Goal: Task Accomplishment & Management: Manage account settings

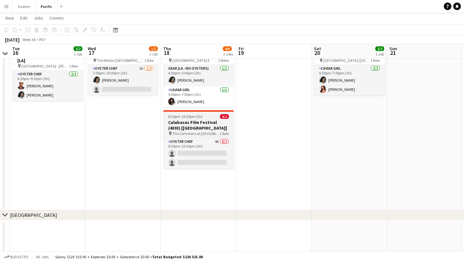
scroll to position [177, 0]
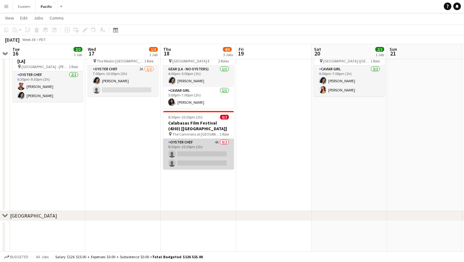
click at [220, 159] on app-card-role "Oyster Chef 4A 0/2 8:30pm-10:30pm (2h) single-neutral-actions single-neutral-ac…" at bounding box center [198, 154] width 71 height 31
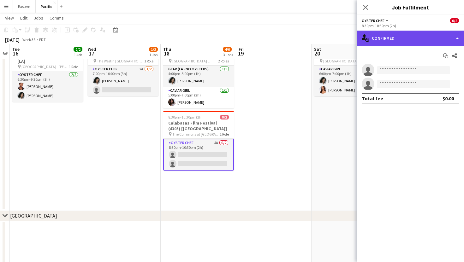
click at [432, 38] on div "single-neutral-actions-check-2 Confirmed" at bounding box center [410, 38] width 107 height 15
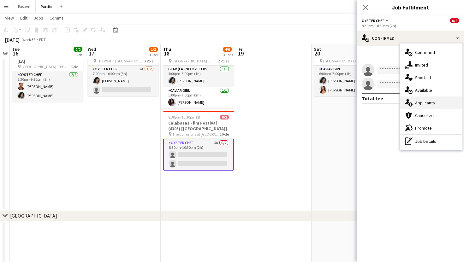
click at [431, 98] on div "single-neutral-actions-information Applicants" at bounding box center [431, 103] width 62 height 13
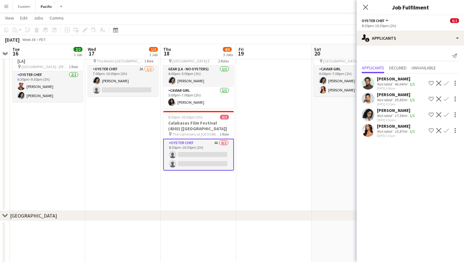
click at [447, 128] on button "Confirm" at bounding box center [446, 131] width 8 height 8
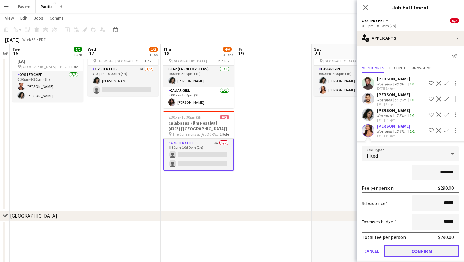
click at [441, 253] on button "Confirm" at bounding box center [421, 251] width 75 height 13
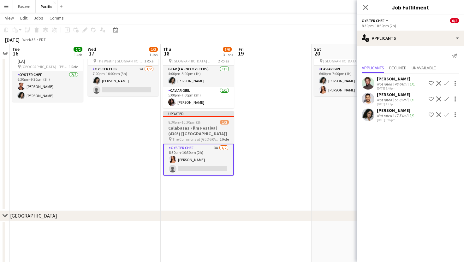
click at [224, 131] on h3 "Calabasas Film Festival (4303) [[GEOGRAPHIC_DATA]]" at bounding box center [198, 130] width 71 height 11
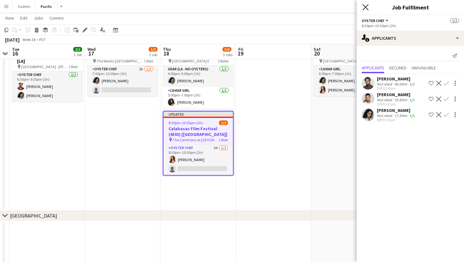
click at [364, 5] on icon "Close pop-in" at bounding box center [365, 7] width 6 height 6
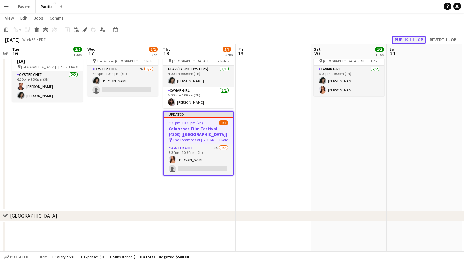
click at [406, 38] on button "Publish 1 job" at bounding box center [409, 40] width 34 height 8
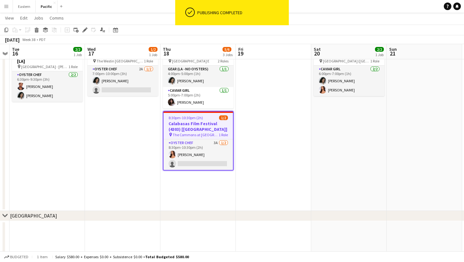
click at [206, 125] on h3 "Calabasas Film Festival (4303) [[GEOGRAPHIC_DATA]]" at bounding box center [197, 126] width 69 height 11
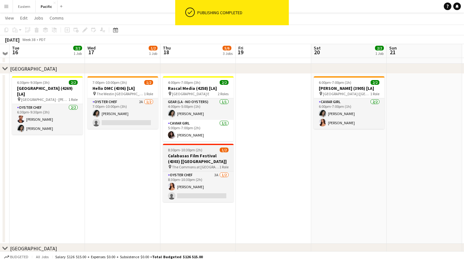
scroll to position [144, 0]
click at [199, 158] on h3 "Calabasas Film Festival (4303) [[GEOGRAPHIC_DATA]]" at bounding box center [198, 158] width 71 height 11
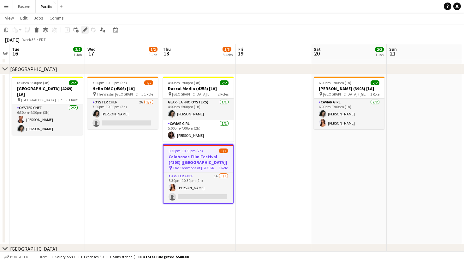
click at [87, 29] on icon "Edit" at bounding box center [84, 29] width 5 height 5
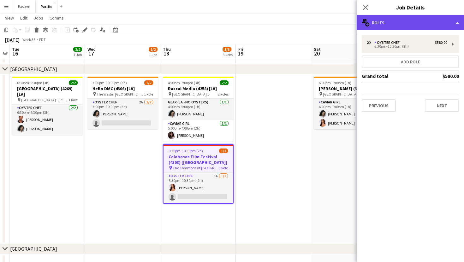
click at [436, 25] on div "multiple-users-add Roles" at bounding box center [410, 22] width 107 height 15
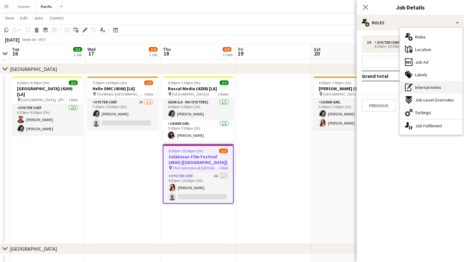
click at [436, 86] on span "Internal notes" at bounding box center [428, 88] width 26 height 6
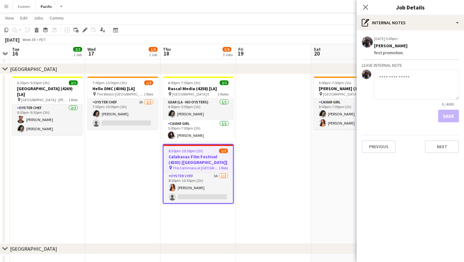
click at [394, 75] on textarea at bounding box center [416, 85] width 85 height 30
type textarea "**********"
click at [446, 113] on button "Save" at bounding box center [448, 116] width 21 height 13
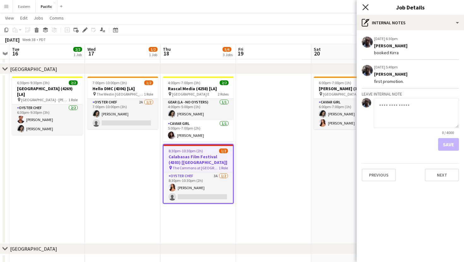
click at [365, 8] on icon at bounding box center [365, 7] width 6 height 6
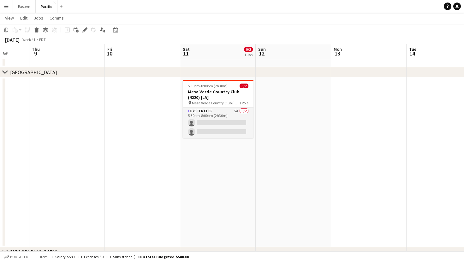
scroll to position [0, 174]
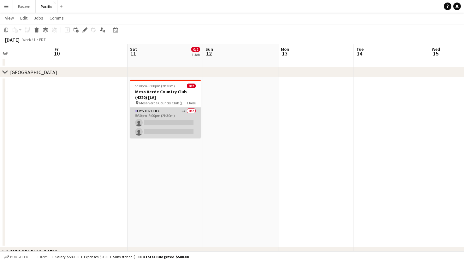
click at [181, 119] on app-card-role "Oyster Chef 5A 0/2 5:30pm-8:00pm (2h30m) single-neutral-actions single-neutral-…" at bounding box center [165, 123] width 71 height 31
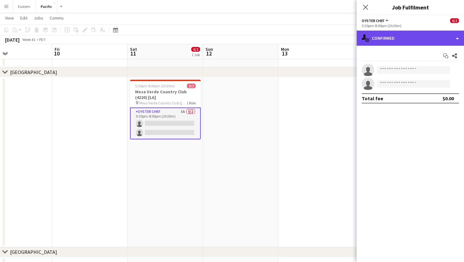
click at [448, 44] on div "single-neutral-actions-check-2 Confirmed" at bounding box center [410, 38] width 107 height 15
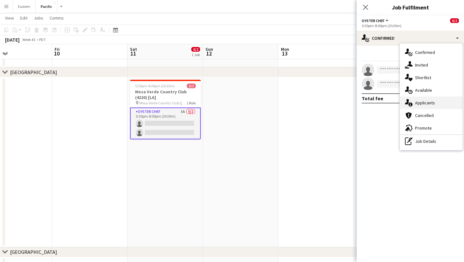
click at [432, 103] on span "Applicants" at bounding box center [425, 103] width 20 height 6
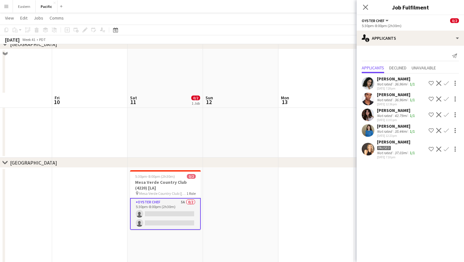
scroll to position [150, 0]
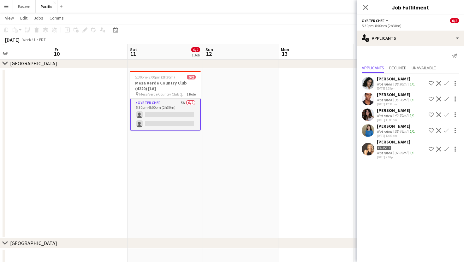
click at [446, 85] on app-icon "Confirm" at bounding box center [446, 83] width 5 height 5
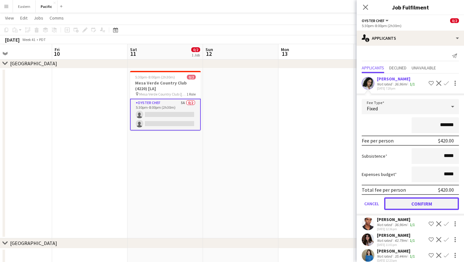
click at [424, 205] on button "Confirm" at bounding box center [421, 204] width 75 height 13
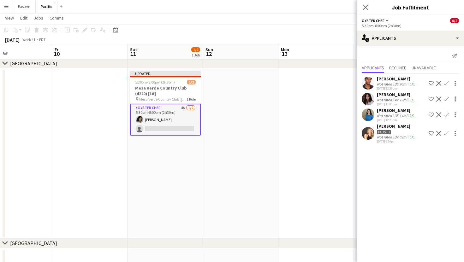
click at [445, 99] on app-icon "Confirm" at bounding box center [446, 99] width 5 height 5
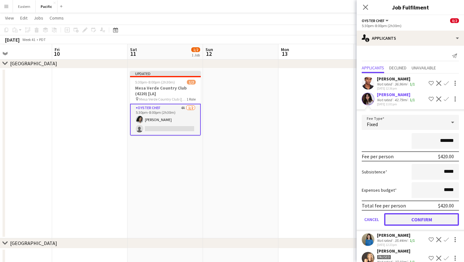
click at [433, 218] on button "Confirm" at bounding box center [421, 219] width 75 height 13
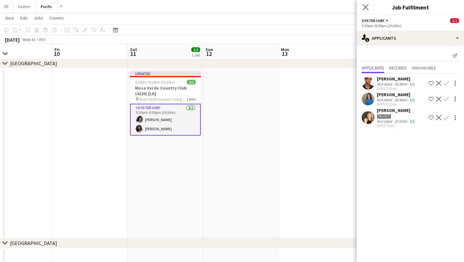
click at [366, 11] on div "Close pop-in" at bounding box center [366, 7] width 18 height 15
click at [364, 9] on icon at bounding box center [365, 7] width 6 height 6
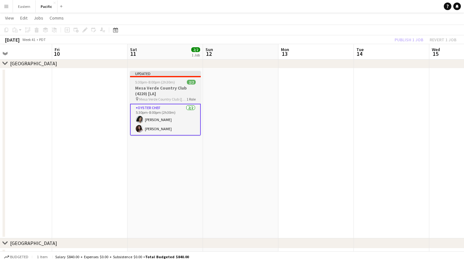
click at [168, 97] on span "Mesa Verde Country Club ([GEOGRAPHIC_DATA], [GEOGRAPHIC_DATA])" at bounding box center [162, 99] width 47 height 5
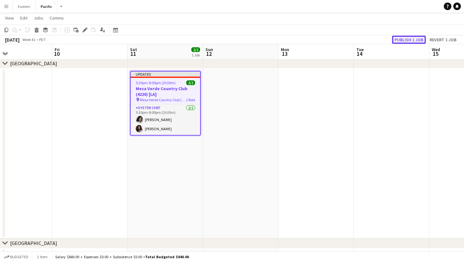
click at [418, 38] on button "Publish 1 job" at bounding box center [409, 40] width 34 height 8
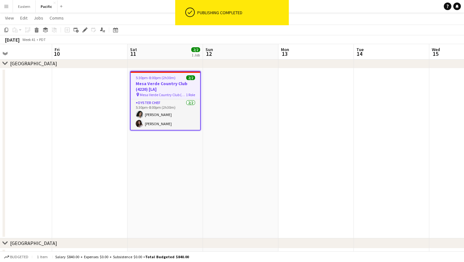
click at [169, 83] on h3 "Mesa Verde Country Club (4220) [LA]" at bounding box center [165, 86] width 69 height 11
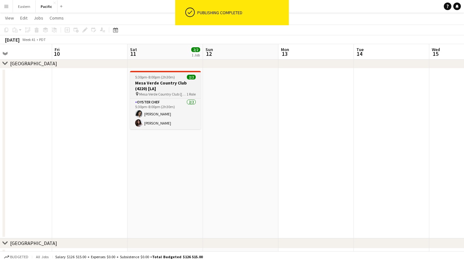
click at [156, 81] on h3 "Mesa Verde Country Club (4220) [LA]" at bounding box center [165, 85] width 71 height 11
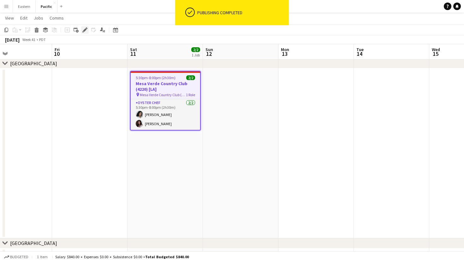
click at [83, 29] on icon "Edit" at bounding box center [84, 29] width 5 height 5
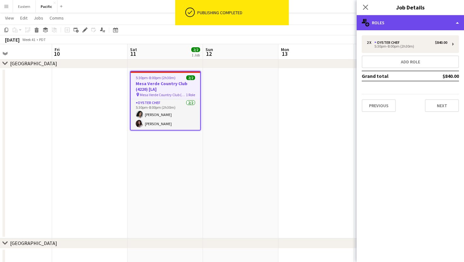
click at [430, 18] on div "multiple-users-add Roles" at bounding box center [410, 22] width 107 height 15
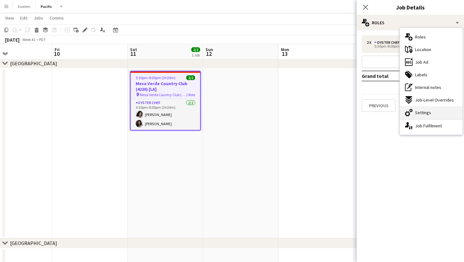
click at [426, 113] on span "Settings" at bounding box center [423, 113] width 16 height 6
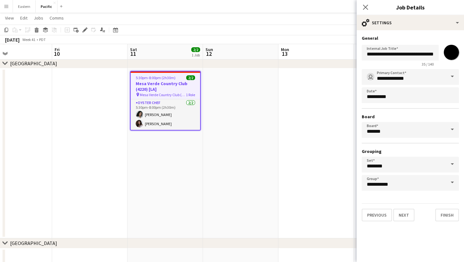
click at [457, 56] on input "*******" at bounding box center [451, 52] width 23 height 23
click at [452, 45] on input "*******" at bounding box center [451, 52] width 23 height 23
click at [453, 58] on input "*******" at bounding box center [451, 52] width 23 height 23
click at [461, 46] on form "**********" at bounding box center [410, 128] width 107 height 186
click at [369, 8] on app-icon "Close pop-in" at bounding box center [365, 7] width 9 height 9
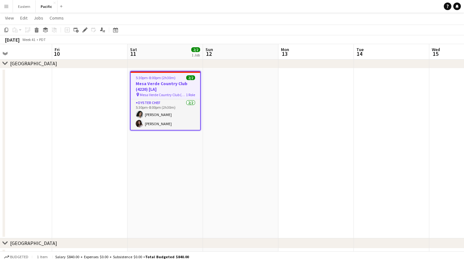
click at [175, 82] on h3 "Mesa Verde Country Club (4220) [LA]" at bounding box center [165, 86] width 69 height 11
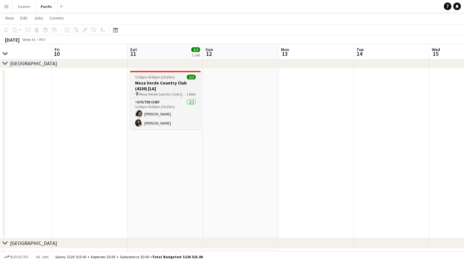
click at [175, 82] on h3 "Mesa Verde Country Club (4220) [LA]" at bounding box center [165, 85] width 71 height 11
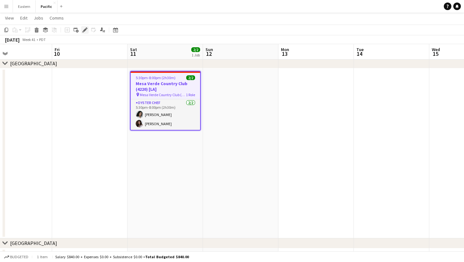
click at [84, 29] on icon "Edit" at bounding box center [84, 29] width 5 height 5
